Goal: Transaction & Acquisition: Purchase product/service

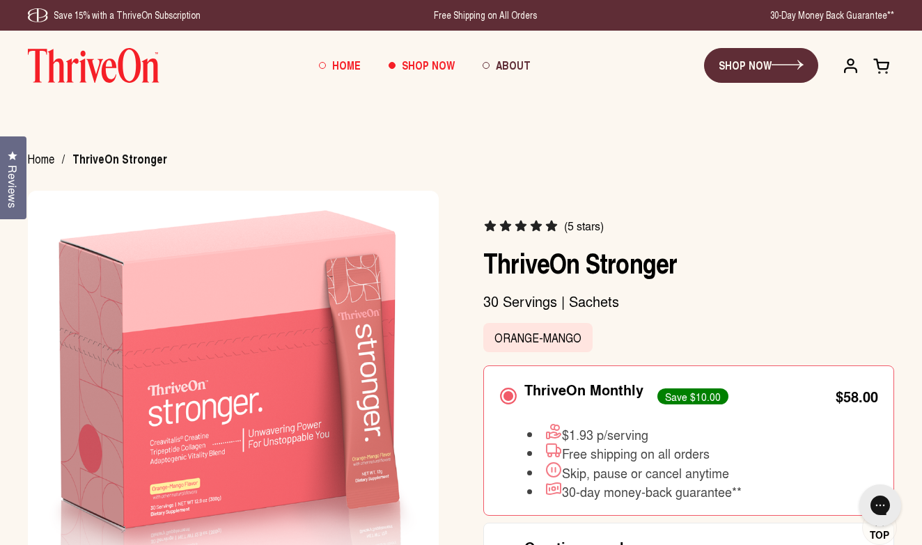
click at [357, 67] on span "Home" at bounding box center [346, 65] width 29 height 16
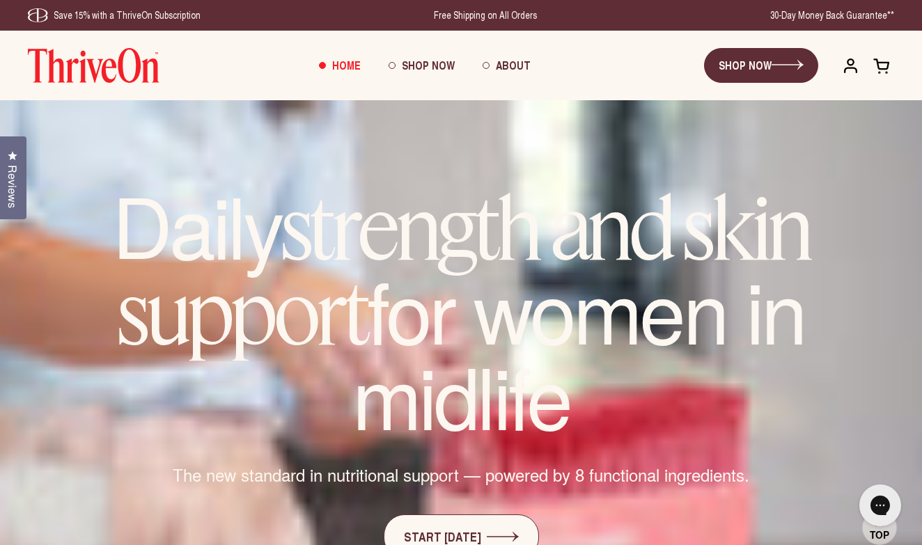
click at [880, 70] on span at bounding box center [881, 65] width 17 height 17
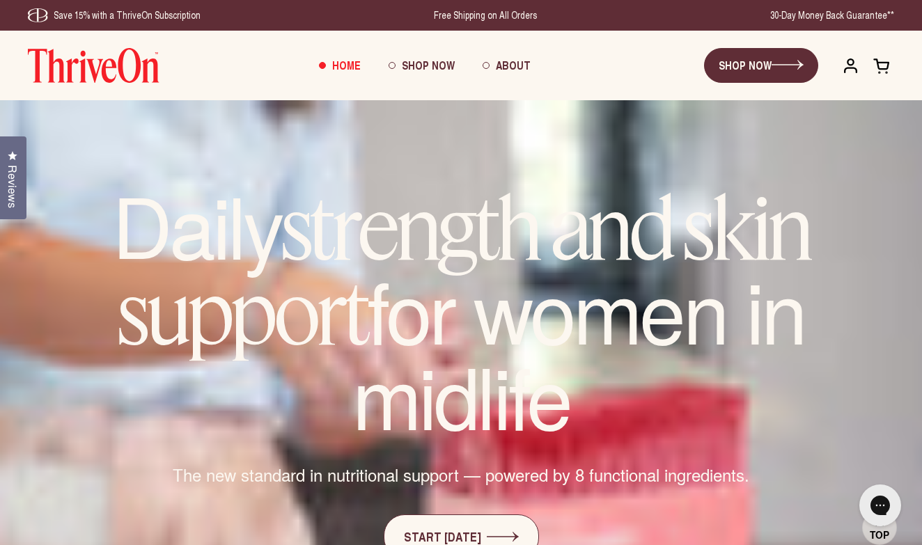
click at [880, 70] on span at bounding box center [881, 65] width 17 height 17
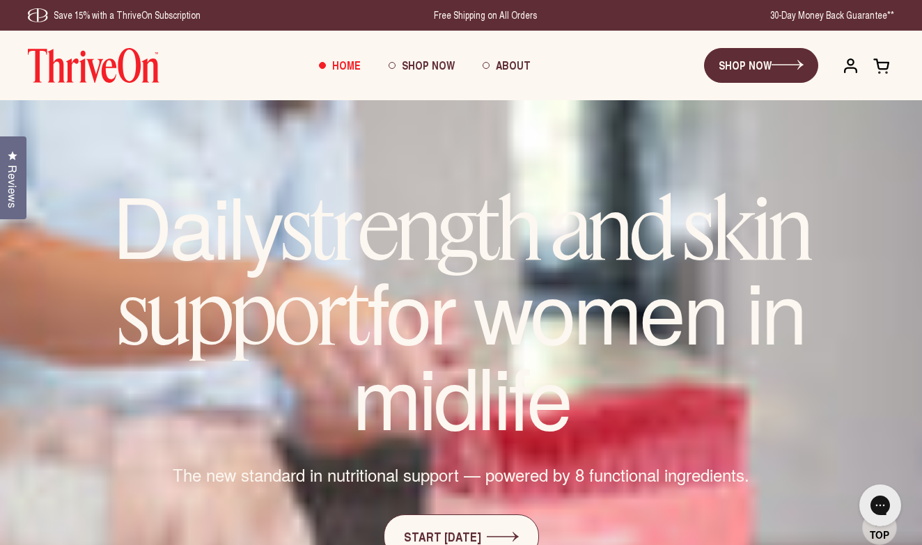
click at [880, 70] on span at bounding box center [881, 65] width 17 height 17
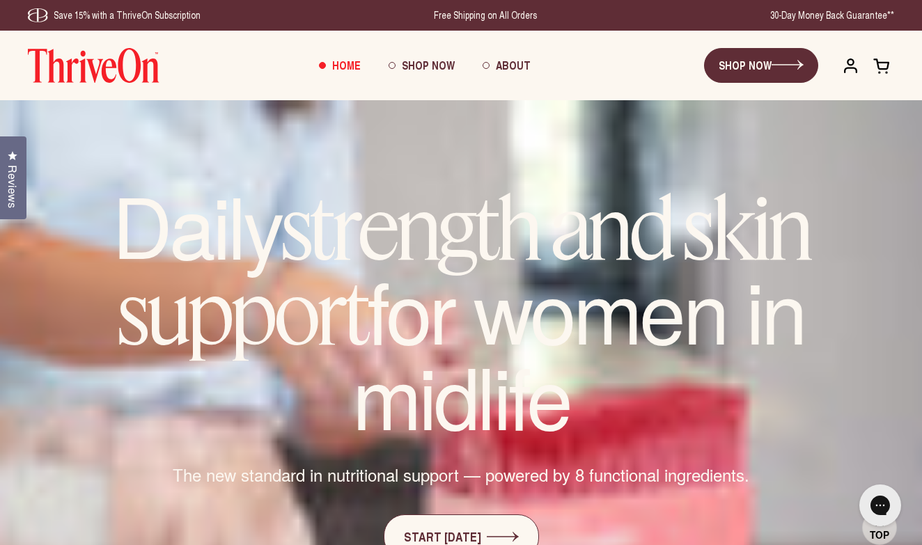
click at [880, 70] on span at bounding box center [881, 65] width 17 height 17
